Goal: Task Accomplishment & Management: Complete application form

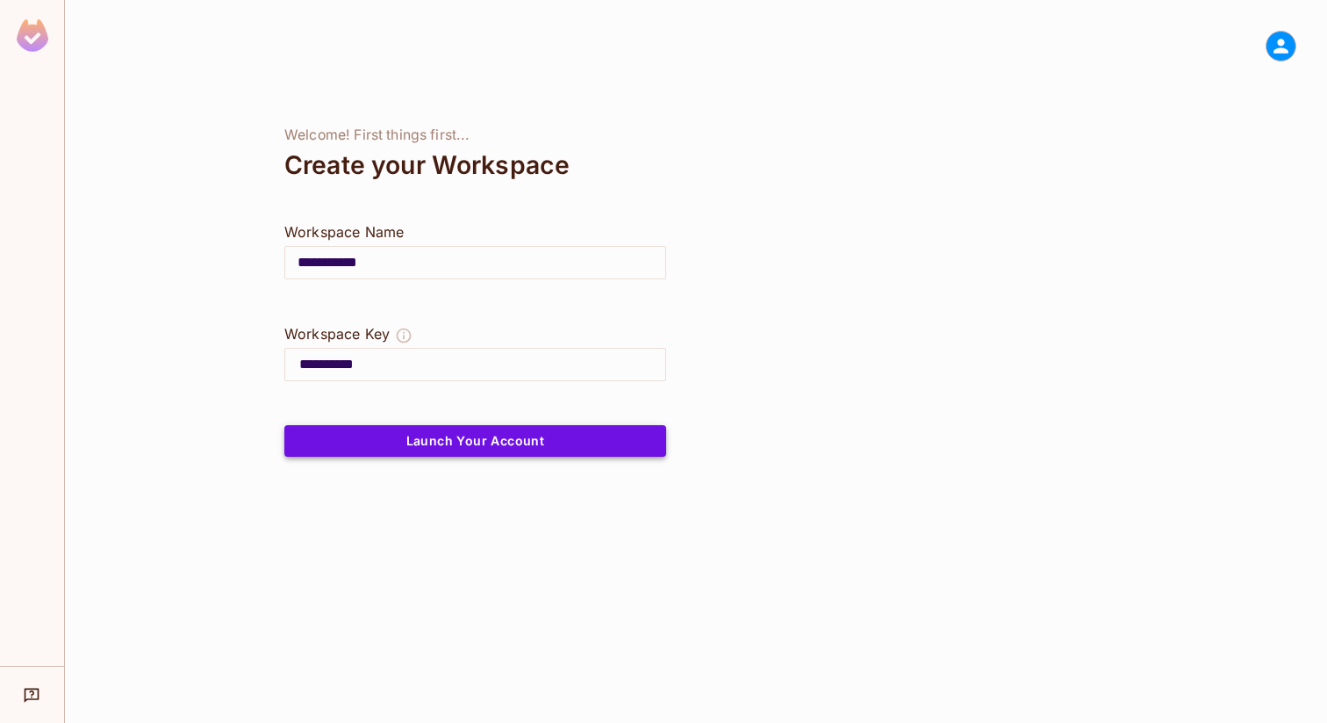
click at [483, 436] on button "Launch Your Account" at bounding box center [475, 441] width 382 height 32
